Goal: Navigation & Orientation: Find specific page/section

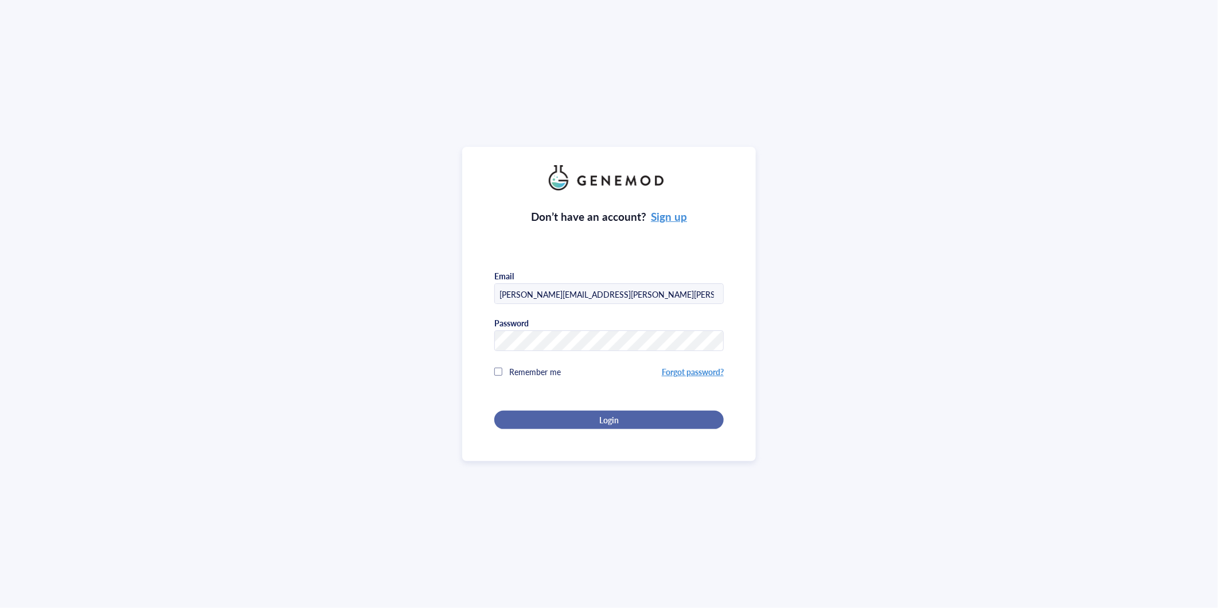
click at [618, 416] on div "Login" at bounding box center [609, 420] width 193 height 10
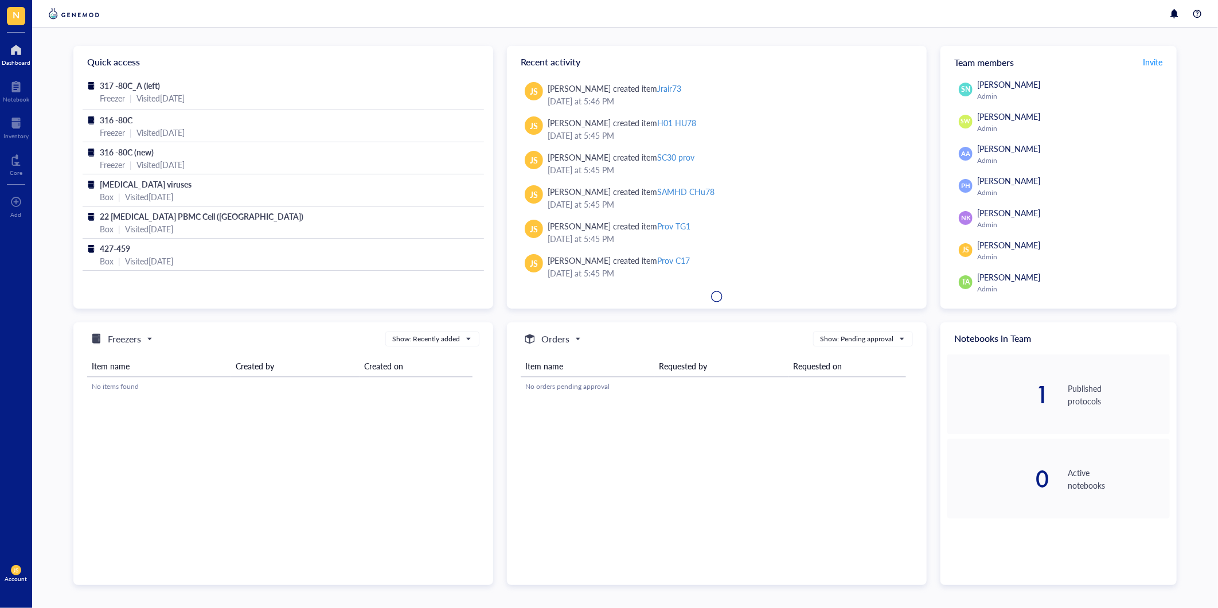
scroll to position [566, 0]
